Goal: Browse casually: Explore the website without a specific task or goal

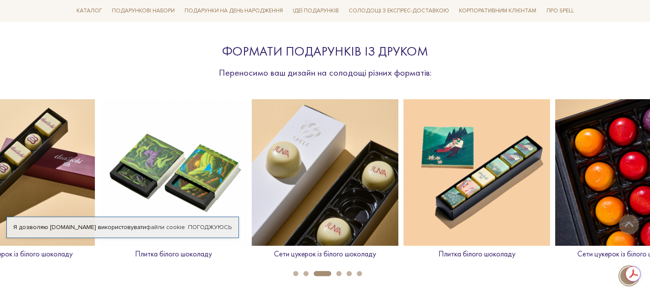
click at [456, 171] on img at bounding box center [476, 172] width 147 height 147
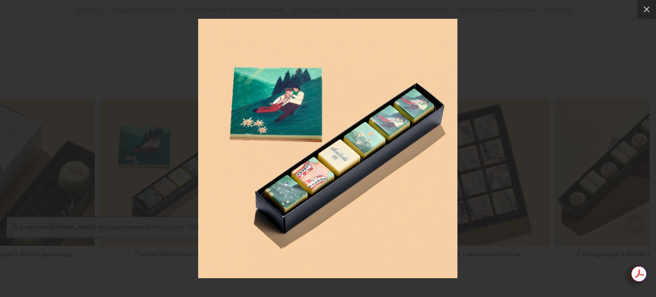
click at [473, 67] on div at bounding box center [328, 148] width 656 height 297
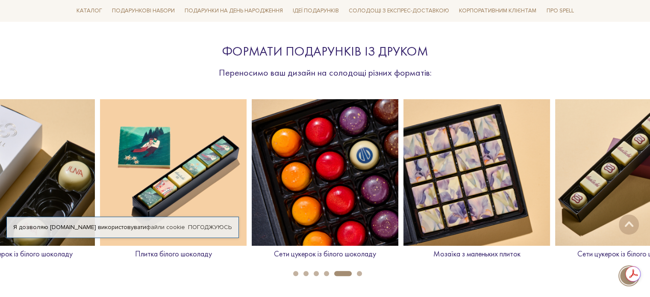
scroll to position [384, 0]
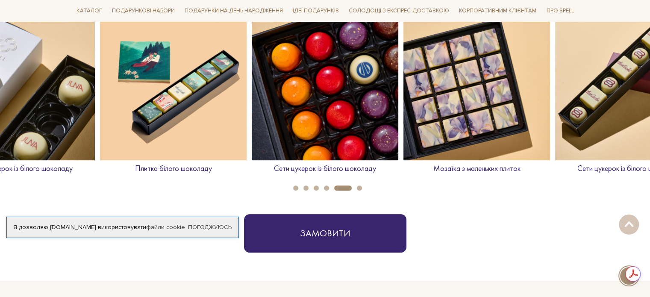
click at [174, 170] on p "Плитка білого шоколаду" at bounding box center [173, 169] width 147 height 10
click at [298, 185] on li "2" at bounding box center [303, 187] width 10 height 5
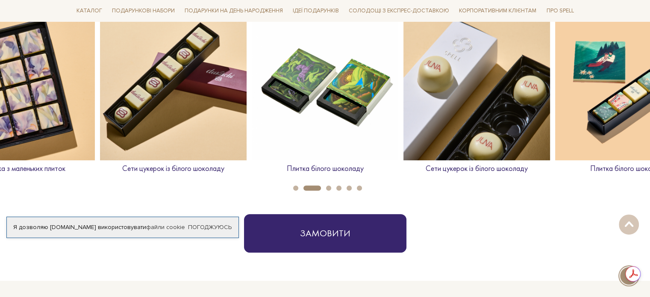
click at [298, 186] on li "2" at bounding box center [309, 187] width 23 height 5
click at [293, 188] on button "1" at bounding box center [295, 187] width 5 height 5
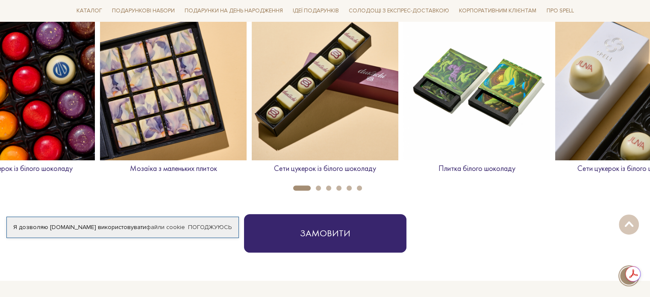
click at [316, 188] on button "2" at bounding box center [318, 187] width 5 height 5
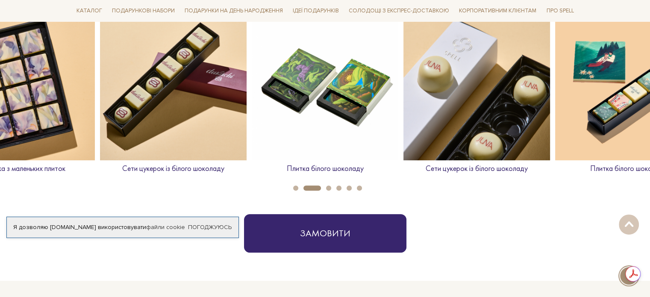
click at [328, 189] on button "3" at bounding box center [328, 187] width 5 height 5
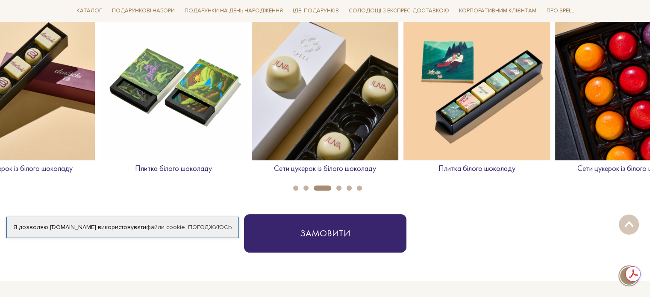
click at [338, 186] on button "4" at bounding box center [338, 187] width 5 height 5
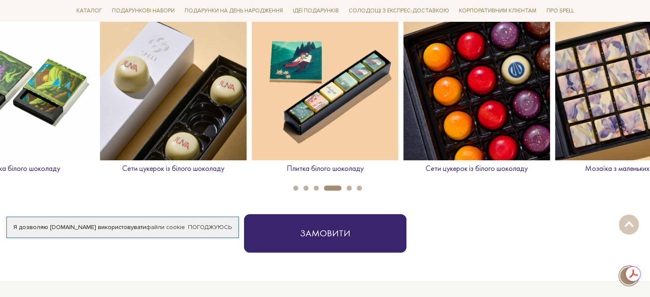
click at [349, 188] on button "5" at bounding box center [348, 187] width 5 height 5
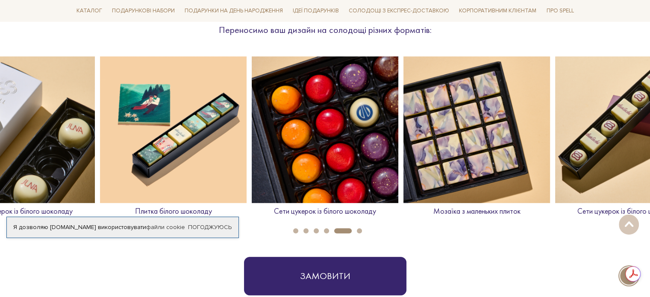
scroll to position [0, 0]
click at [306, 230] on button "2" at bounding box center [305, 230] width 5 height 5
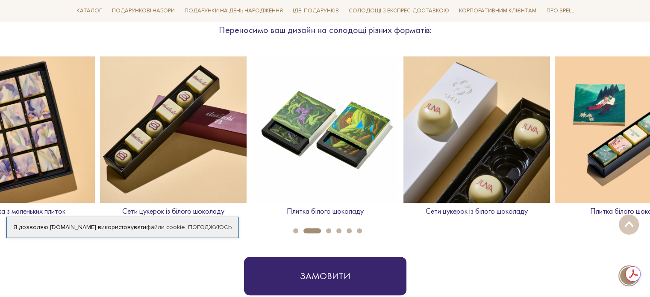
click at [305, 145] on img at bounding box center [325, 129] width 147 height 147
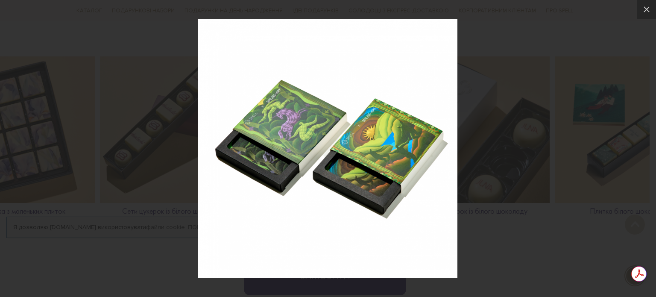
click at [513, 235] on div at bounding box center [328, 148] width 656 height 297
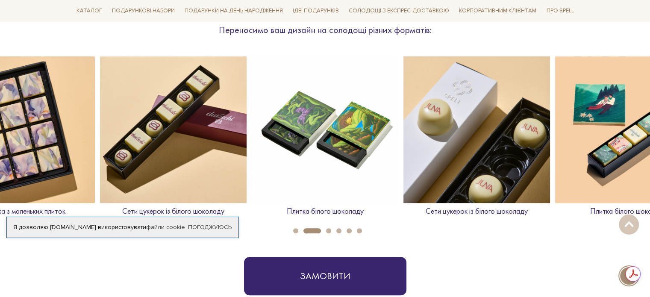
click at [310, 211] on p "Плитка білого шоколаду" at bounding box center [325, 211] width 147 height 10
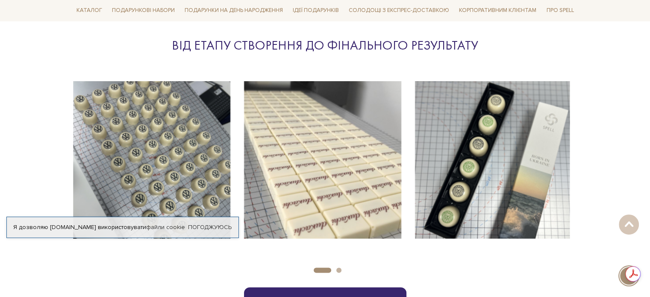
click at [340, 269] on button "Carousel Page 2" at bounding box center [338, 269] width 5 height 5
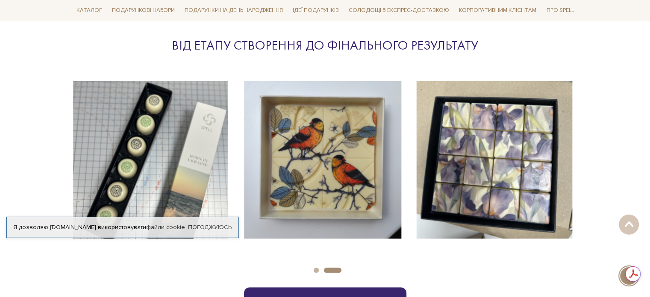
click at [340, 269] on button "Carousel Page 2 (Current Slide)" at bounding box center [333, 269] width 18 height 5
click at [316, 271] on button "Carousel Page 1" at bounding box center [316, 269] width 5 height 5
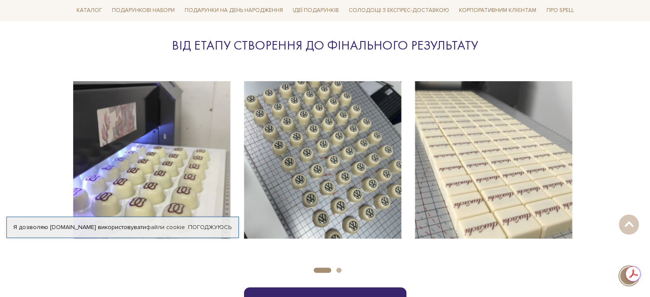
click at [316, 271] on button "Carousel Page 1 (Current Slide)" at bounding box center [323, 269] width 18 height 5
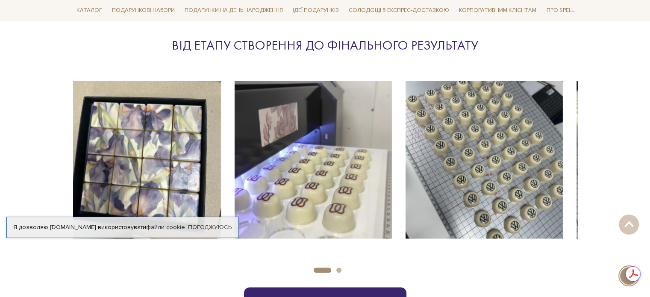
drag, startPoint x: 326, startPoint y: 197, endPoint x: 586, endPoint y: 203, distance: 260.2
click at [581, 204] on div "Від етапу створення до фінального результату slide 6 to 8 of 6 Замовити" at bounding box center [325, 181] width 514 height 288
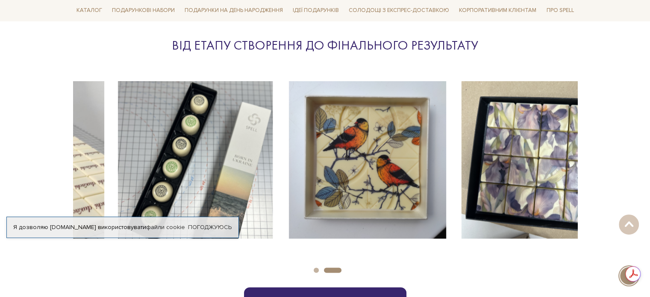
drag, startPoint x: 260, startPoint y: 189, endPoint x: 476, endPoint y: 188, distance: 216.1
click at [476, 188] on img at bounding box center [538, 159] width 157 height 157
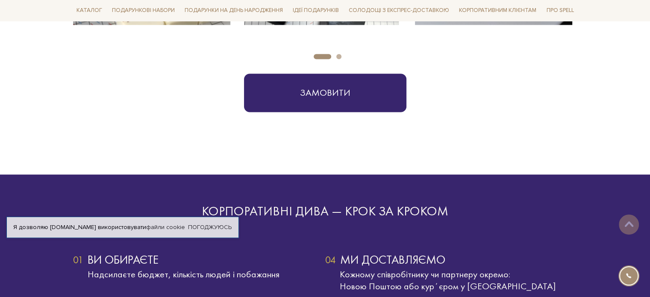
scroll to position [1324, 0]
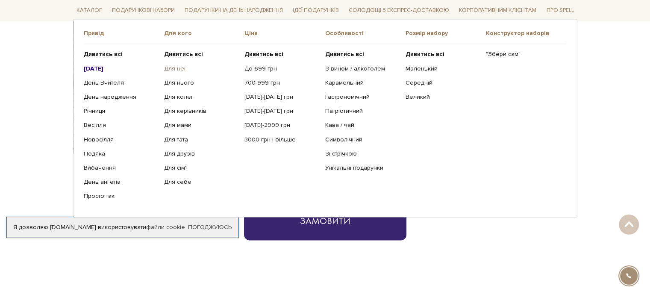
click at [171, 68] on link "Для неї" at bounding box center [201, 69] width 74 height 8
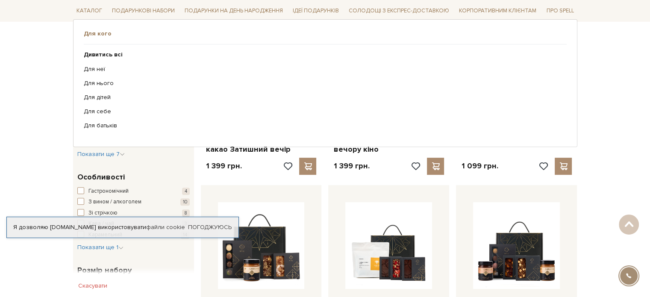
scroll to position [427, 0]
